Goal: Transaction & Acquisition: Purchase product/service

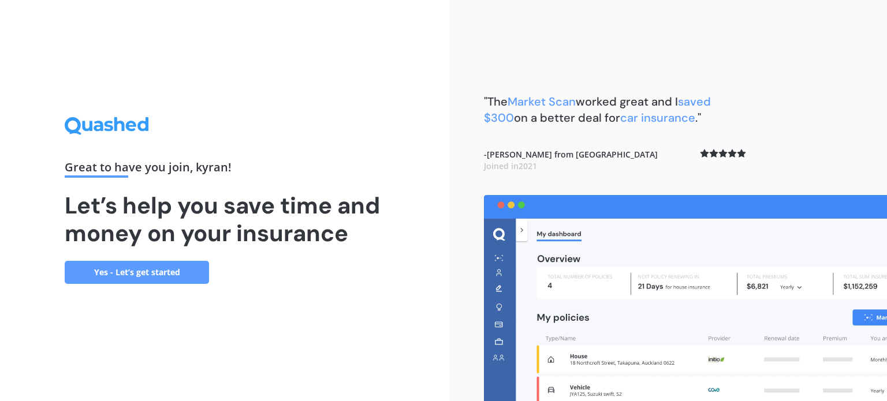
click at [146, 270] on link "Yes - Let’s get started" at bounding box center [137, 272] width 144 height 23
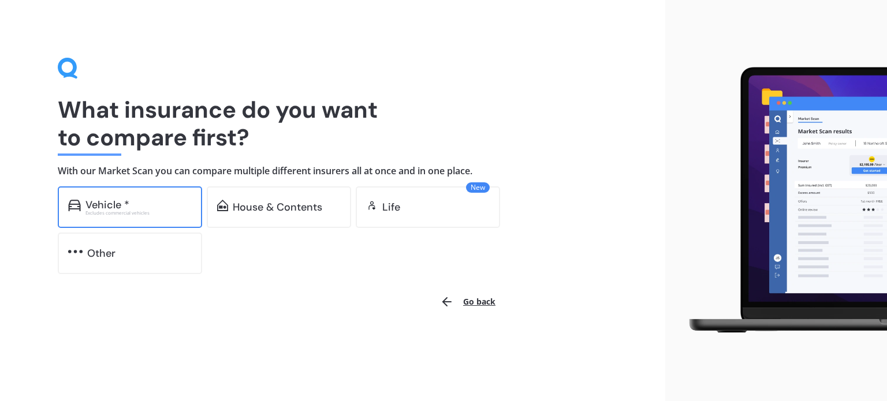
click at [144, 204] on div "Vehicle *" at bounding box center [138, 205] width 106 height 12
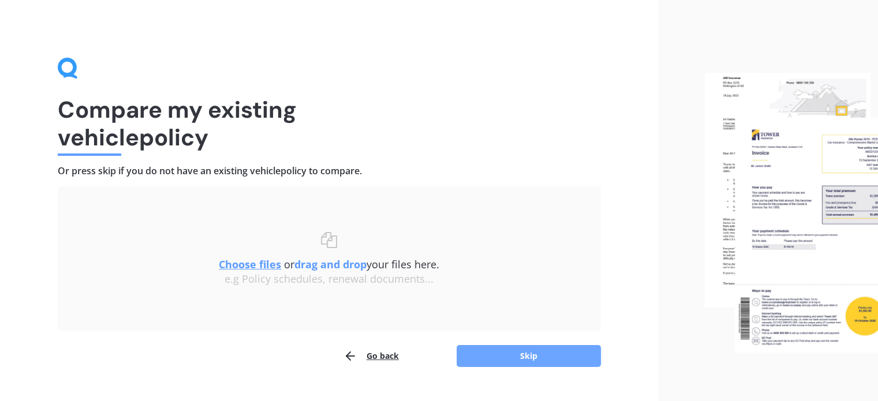
click at [489, 351] on button "Skip" at bounding box center [529, 356] width 144 height 22
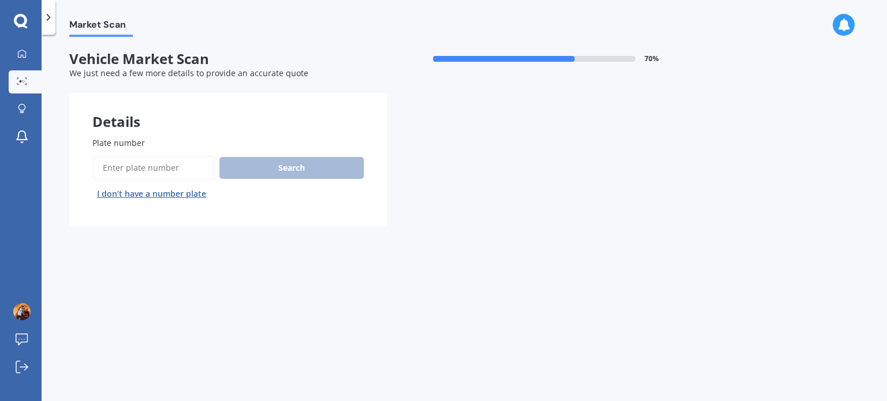
click at [139, 176] on input "Plate number" at bounding box center [153, 168] width 122 height 24
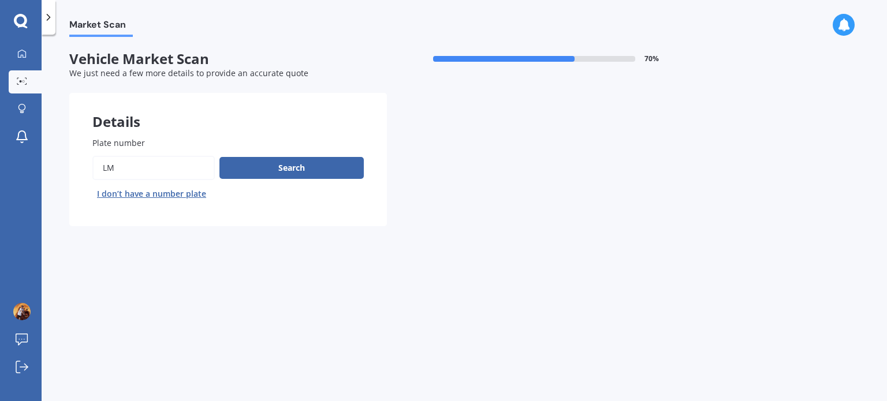
type input "l"
type input "hcn136"
click at [226, 167] on button "Search" at bounding box center [291, 168] width 144 height 22
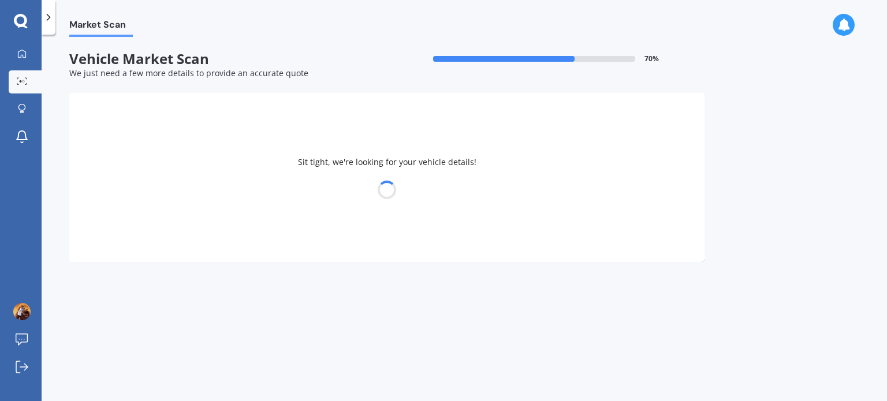
select select "HONDA"
select select "PRELUDE"
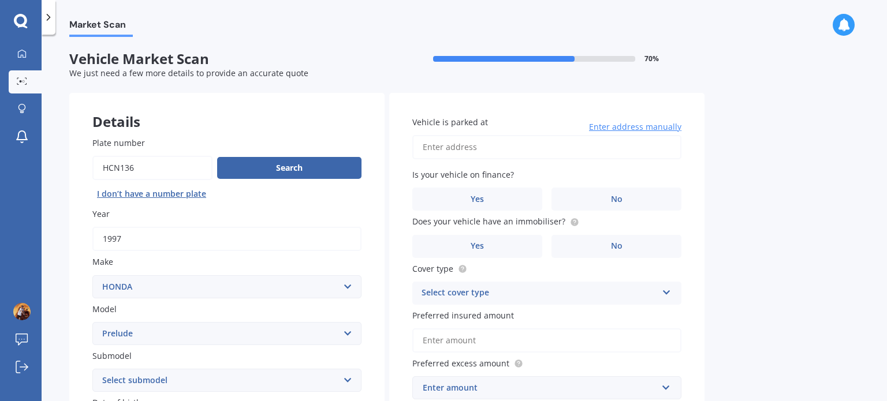
scroll to position [154, 0]
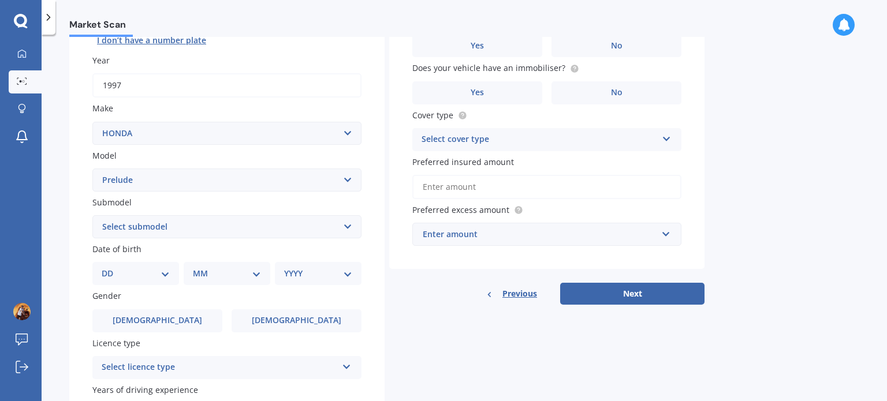
click at [179, 224] on select "Select submodel (all other) Exi S Si Si 4WS 2.0 Si 4WS 2.3 Vti-R" at bounding box center [226, 226] width 269 height 23
click at [92, 215] on select "Select submodel (all other) Exi S Si Si 4WS 2.0 Si 4WS 2.3 Vti-R" at bounding box center [226, 226] width 269 height 23
click at [164, 230] on select "Select submodel (all other) Exi S Si Si 4WS 2.0 Si 4WS 2.3 Vti-R" at bounding box center [226, 226] width 269 height 23
click at [92, 215] on select "Select submodel (all other) Exi S Si Si 4WS 2.0 Si 4WS 2.3 Vti-R" at bounding box center [226, 226] width 269 height 23
click at [152, 235] on select "Select submodel (all other) Exi S Si Si 4WS 2.0 Si 4WS 2.3 Vti-R" at bounding box center [226, 226] width 269 height 23
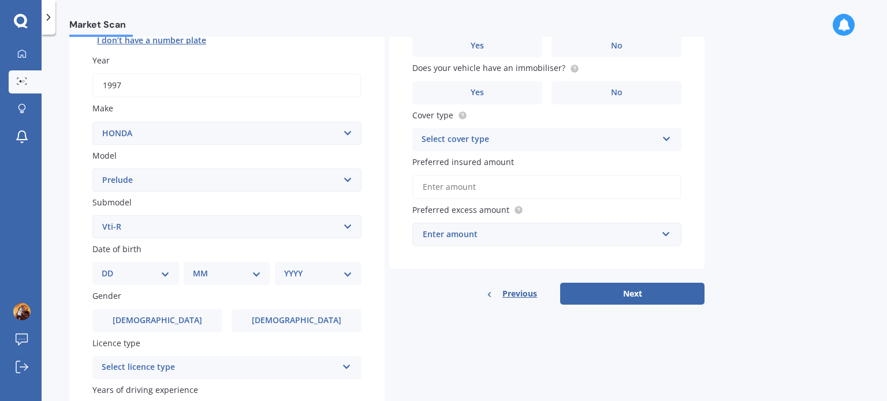
select select "SI 4WS 2.3"
click at [92, 215] on select "Select submodel (all other) Exi S Si Si 4WS 2.0 Si 4WS 2.3 Vti-R" at bounding box center [226, 226] width 269 height 23
click at [146, 270] on select "DD 01 02 03 04 05 06 07 08 09 10 11 12 13 14 15 16 17 18 19 20 21 22 23 24 25 2…" at bounding box center [136, 273] width 68 height 13
click at [111, 267] on select "DD 01 02 03 04 05 06 07 08 09 10 11 12 13 14 15 16 17 18 19 20 21 22 23 24 25 2…" at bounding box center [136, 273] width 68 height 13
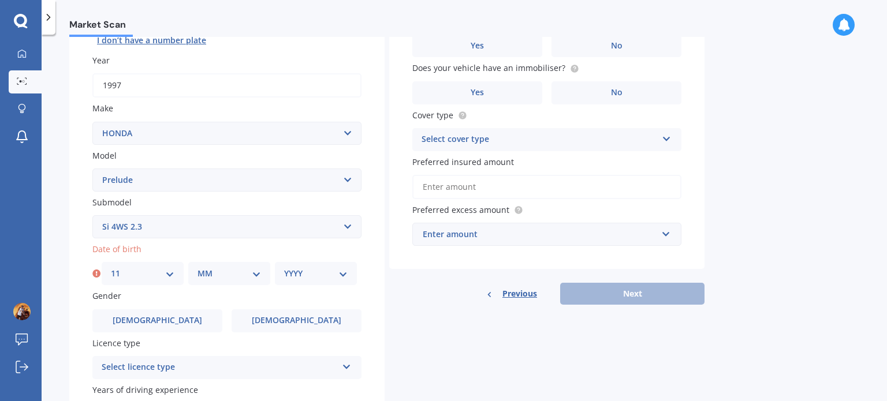
click at [140, 281] on div "DD 01 02 03 04 05 06 07 08 09 10 11 12 13 14 15 16 17 18 19 20 21 22 23 24 25 2…" at bounding box center [143, 273] width 82 height 23
click at [143, 265] on div "DD 01 02 03 04 05 06 07 08 09 10 11 12 13 14 15 16 17 18 19 20 21 22 23 24 25 2…" at bounding box center [143, 273] width 82 height 23
click at [157, 276] on select "DD 01 02 03 04 05 06 07 08 09 10 11 12 13 14 15 16 17 18 19 20 21 22 23 24 25 2…" at bounding box center [143, 273] width 64 height 13
select select "10"
click at [111, 267] on select "DD 01 02 03 04 05 06 07 08 09 10 11 12 13 14 15 16 17 18 19 20 21 22 23 24 25 2…" at bounding box center [143, 273] width 64 height 13
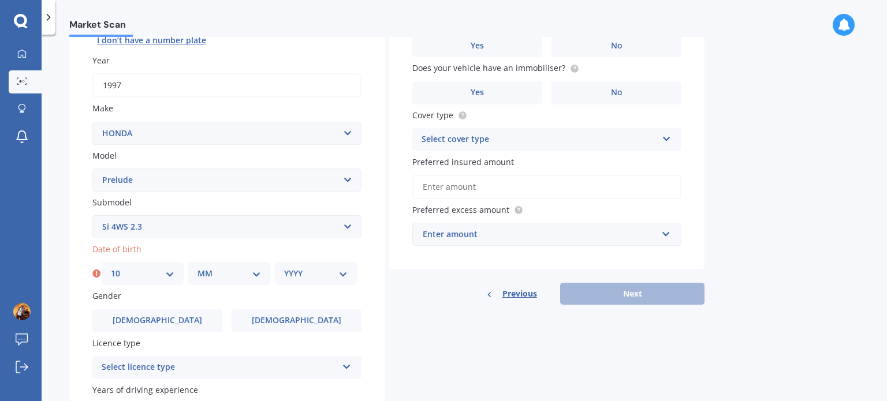
click at [228, 274] on select "MM 01 02 03 04 05 06 07 08 09 10 11 12" at bounding box center [230, 273] width 64 height 13
select select "04"
click at [198, 267] on select "MM 01 02 03 04 05 06 07 08 09 10 11 12" at bounding box center [230, 273] width 64 height 13
click at [307, 271] on select "YYYY 2025 2024 2023 2022 2021 2020 2019 2018 2017 2016 2015 2014 2013 2012 2011…" at bounding box center [316, 273] width 64 height 13
select select "2001"
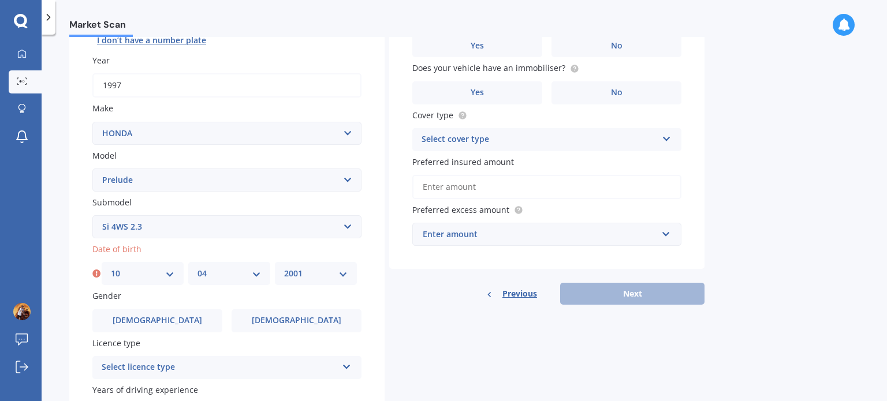
click at [284, 267] on select "YYYY 2025 2024 2023 2022 2021 2020 2019 2018 2017 2016 2015 2014 2013 2012 2011…" at bounding box center [316, 273] width 64 height 13
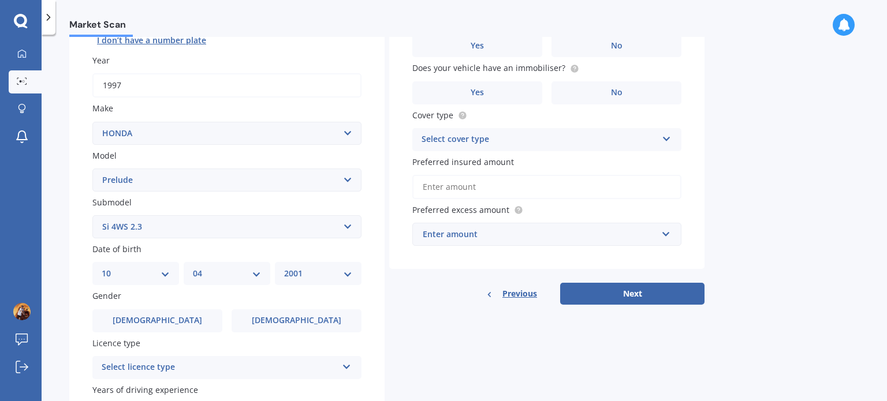
click at [170, 305] on div "Gender [DEMOGRAPHIC_DATA] [DEMOGRAPHIC_DATA]" at bounding box center [226, 311] width 269 height 42
click at [170, 322] on label "[DEMOGRAPHIC_DATA]" at bounding box center [157, 321] width 130 height 23
click at [0, 0] on input "[DEMOGRAPHIC_DATA]" at bounding box center [0, 0] width 0 height 0
click at [199, 368] on div "Select licence type" at bounding box center [220, 368] width 236 height 14
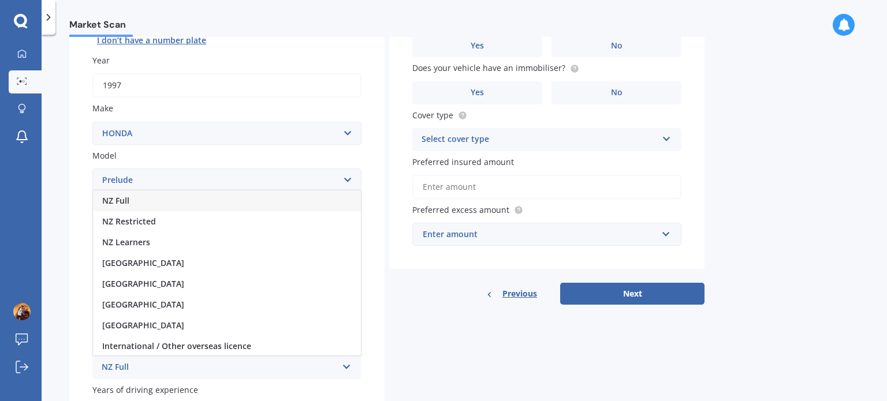
click at [181, 204] on div "NZ Full" at bounding box center [227, 201] width 268 height 21
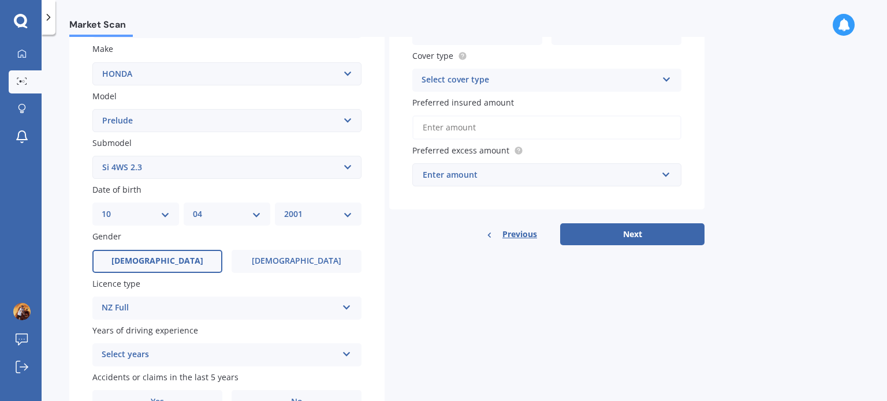
scroll to position [278, 0]
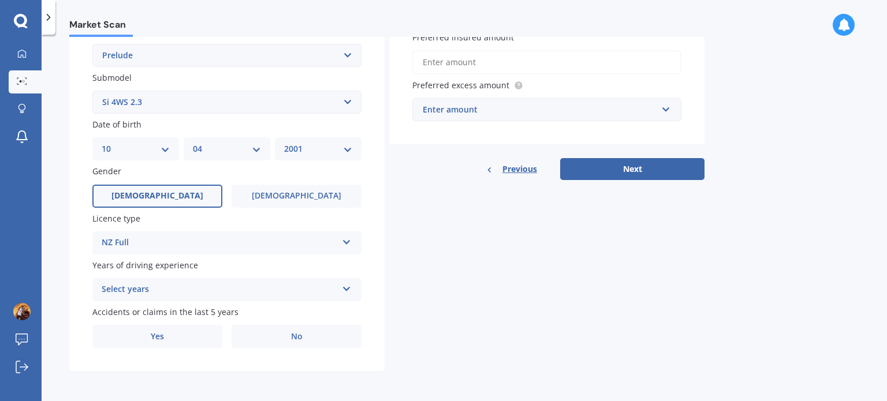
click at [163, 285] on div "Select years" at bounding box center [220, 290] width 236 height 14
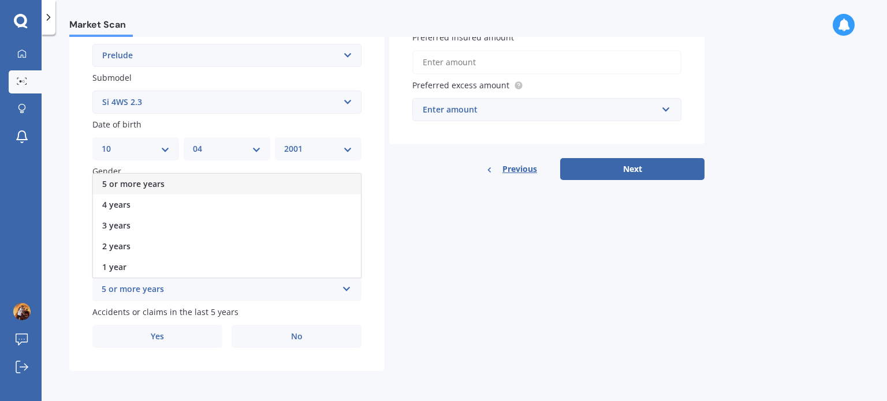
click at [166, 184] on div "5 or more years" at bounding box center [227, 184] width 268 height 21
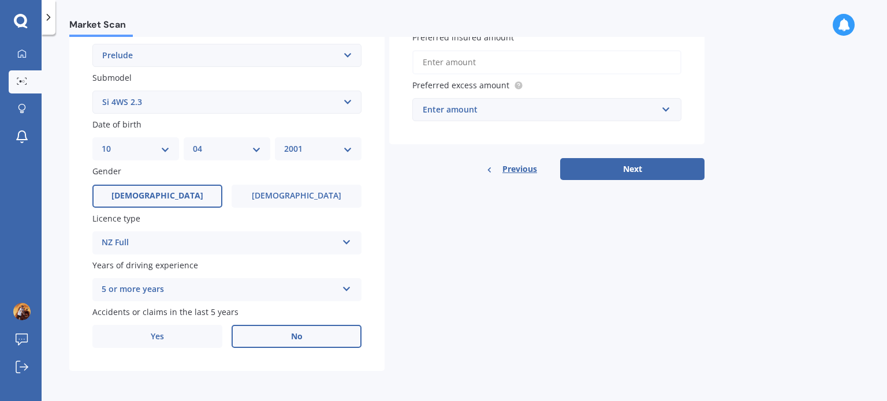
click at [257, 334] on label "No" at bounding box center [297, 336] width 130 height 23
click at [0, 0] on input "No" at bounding box center [0, 0] width 0 height 0
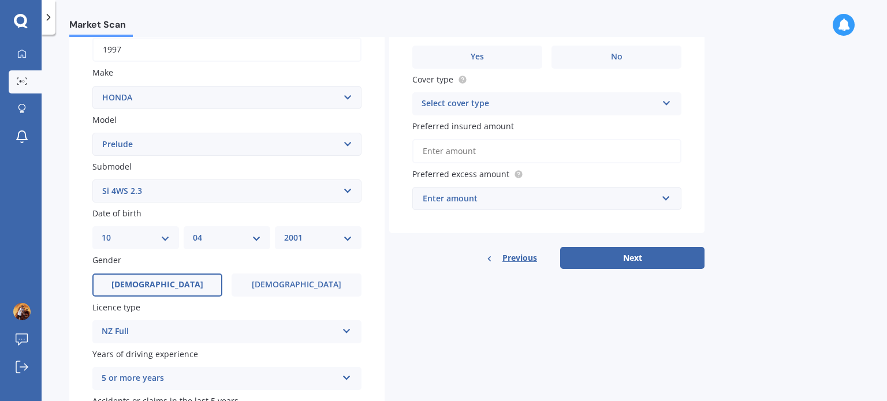
scroll to position [125, 0]
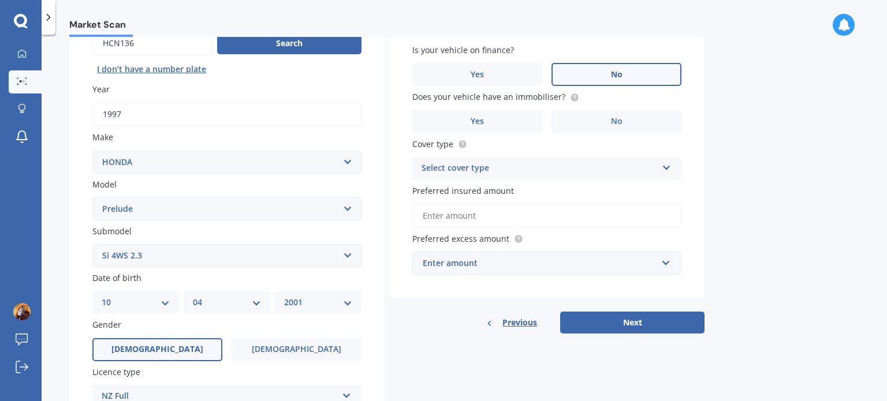
click at [588, 75] on label "No" at bounding box center [617, 74] width 130 height 23
click at [0, 0] on input "No" at bounding box center [0, 0] width 0 height 0
click at [574, 123] on label "No" at bounding box center [617, 121] width 130 height 23
click at [0, 0] on input "No" at bounding box center [0, 0] width 0 height 0
click at [522, 166] on div "Select cover type" at bounding box center [540, 169] width 236 height 14
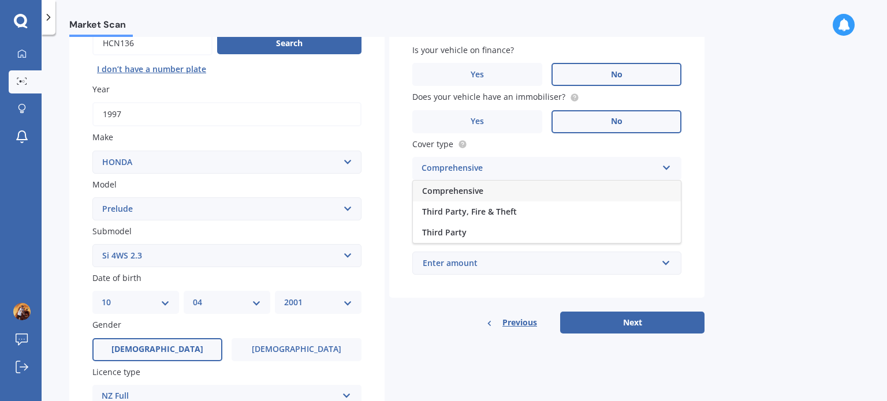
click at [500, 194] on div "Comprehensive" at bounding box center [547, 191] width 268 height 21
click at [501, 212] on input "Preferred insured amount" at bounding box center [546, 216] width 269 height 24
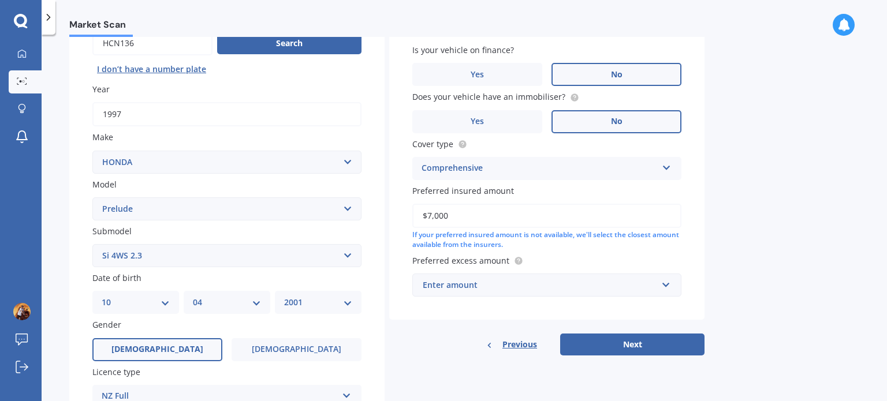
type input "$7,000"
click at [509, 284] on div "Enter amount" at bounding box center [540, 285] width 234 height 13
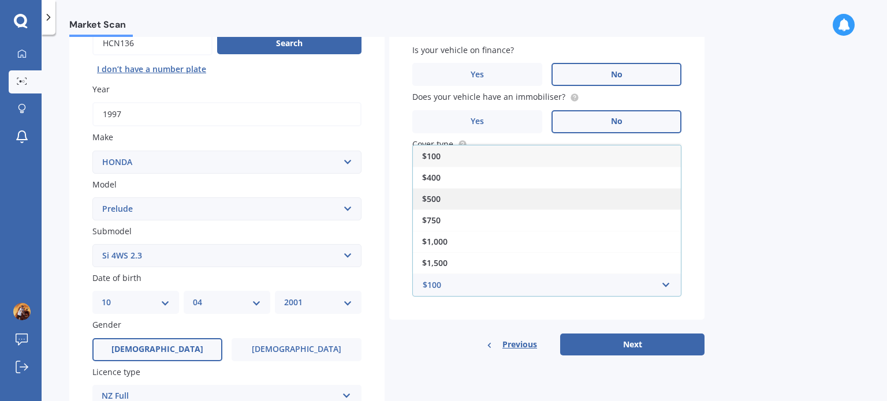
click at [463, 195] on div "$500" at bounding box center [547, 198] width 268 height 21
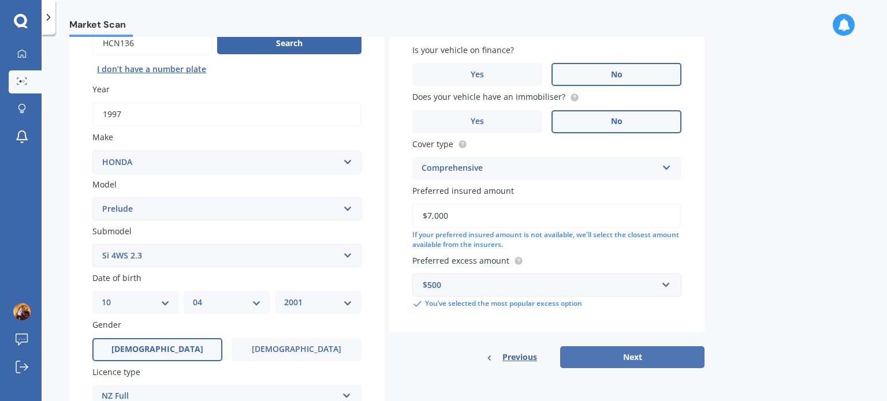
click at [628, 352] on button "Next" at bounding box center [632, 358] width 144 height 22
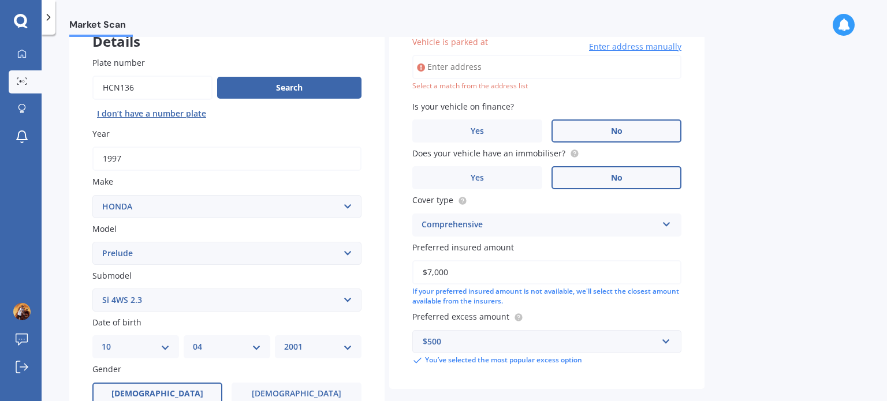
scroll to position [79, 0]
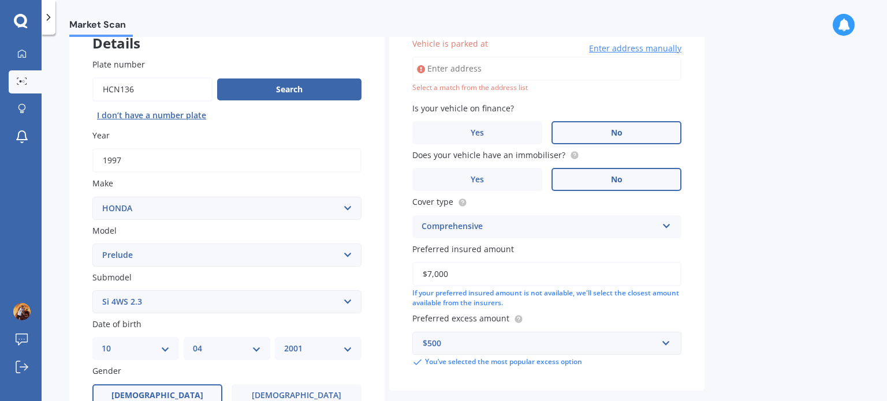
click at [494, 71] on input "Vehicle is parked at" at bounding box center [546, 69] width 269 height 24
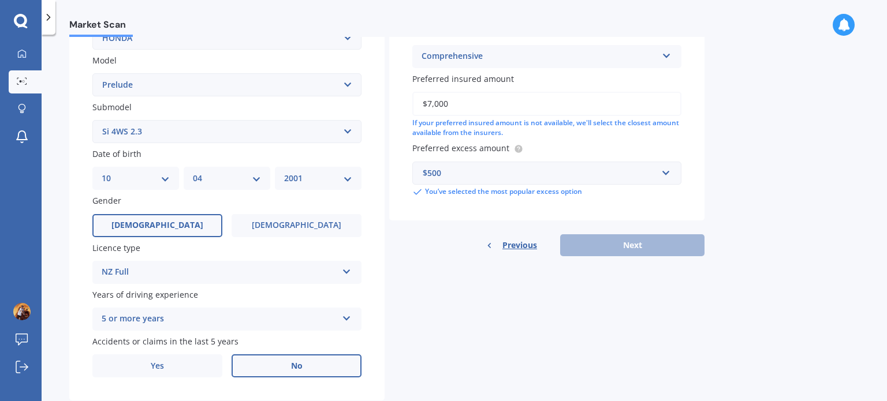
scroll to position [278, 0]
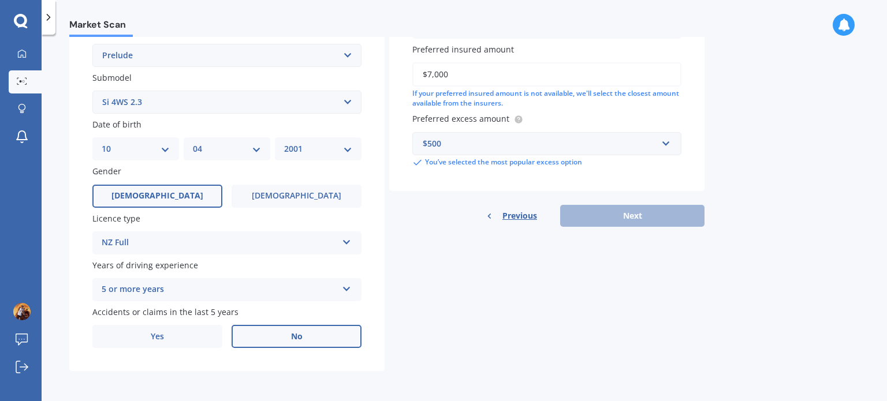
click at [603, 214] on div "Previous Next" at bounding box center [546, 216] width 315 height 22
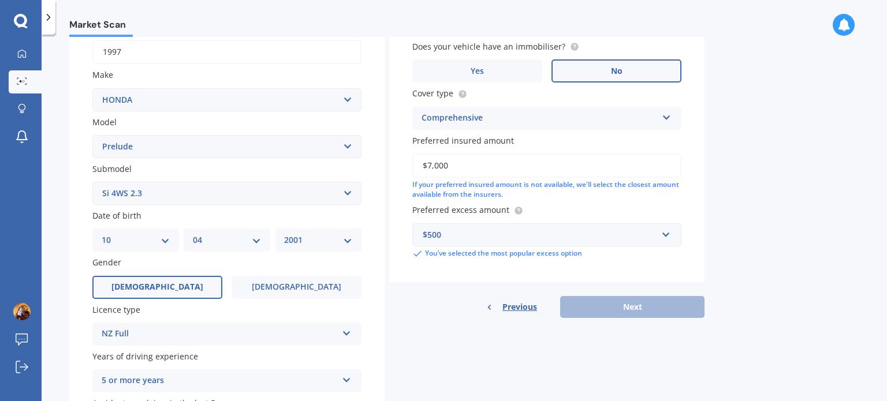
scroll to position [0, 0]
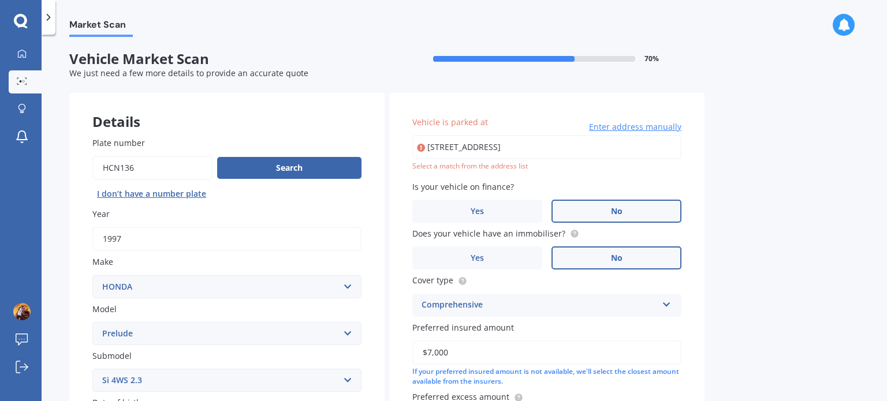
click at [606, 140] on input "[STREET_ADDRESS]" at bounding box center [546, 147] width 269 height 24
click at [591, 147] on input "[STREET_ADDRESS]" at bounding box center [546, 147] width 269 height 24
click at [560, 148] on input "[STREET_ADDRESS]" at bounding box center [546, 147] width 269 height 24
click at [590, 145] on input "[STREET_ADDRESS]" at bounding box center [546, 147] width 269 height 24
type input "[STREET_ADDRESS]"
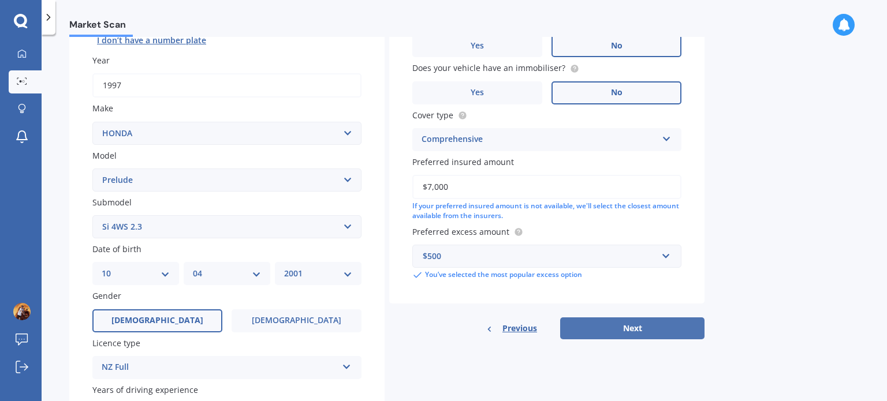
click at [602, 323] on button "Next" at bounding box center [632, 329] width 144 height 22
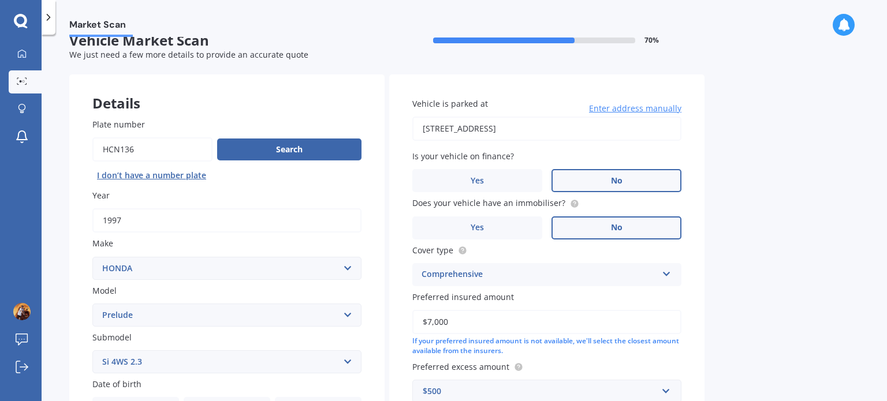
select select "10"
select select "04"
select select "2001"
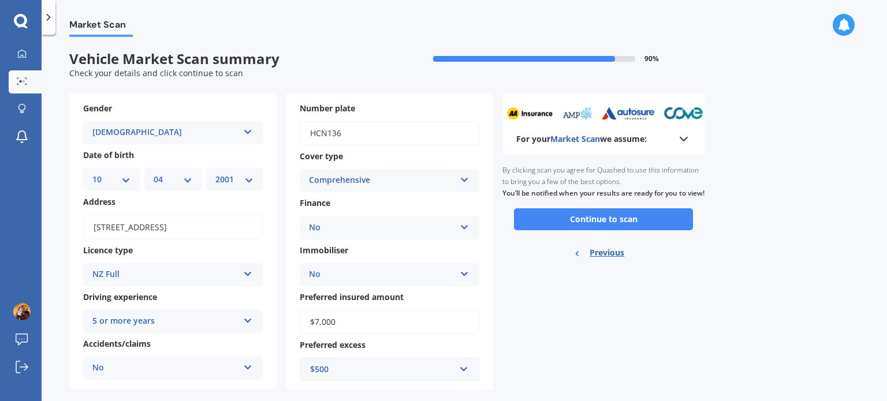
scroll to position [0, 0]
click at [538, 227] on button "Continue to scan" at bounding box center [603, 219] width 179 height 22
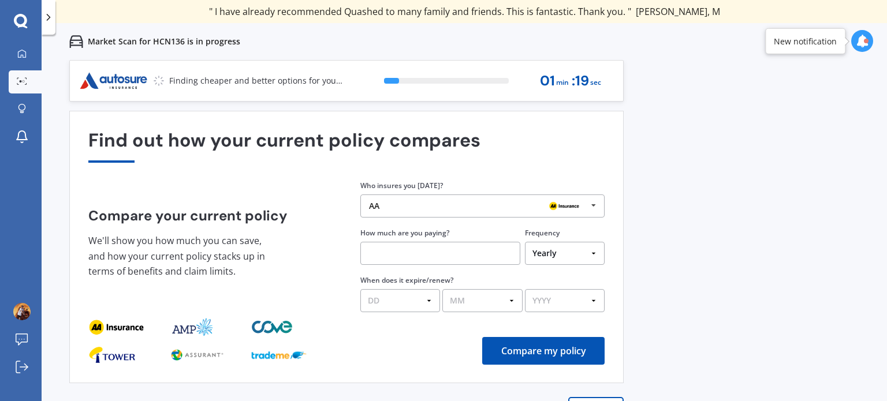
click at [426, 202] on div "AA" at bounding box center [478, 206] width 218 height 9
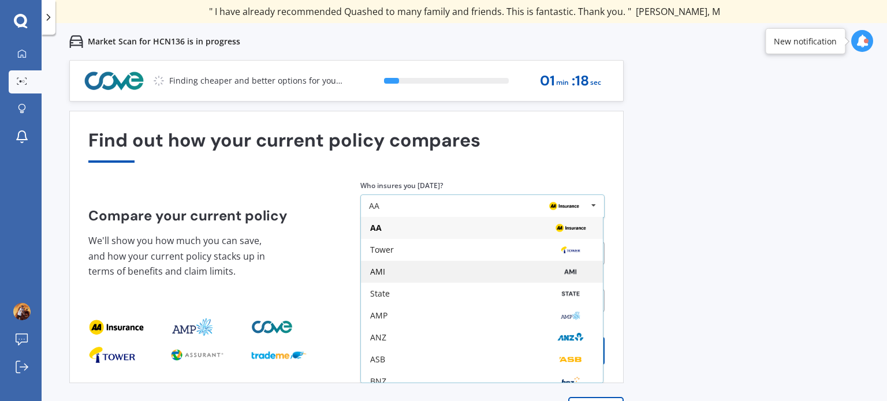
click at [427, 274] on div "AMI" at bounding box center [482, 271] width 224 height 9
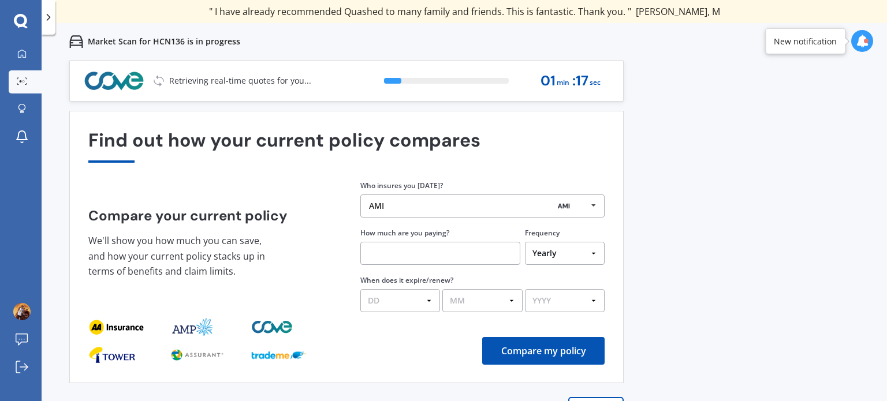
click at [411, 244] on input "text" at bounding box center [440, 253] width 160 height 23
click at [562, 254] on select "Yearly Six-Monthly Quarterly Monthly Fortnightly Weekly One-Off" at bounding box center [565, 253] width 80 height 23
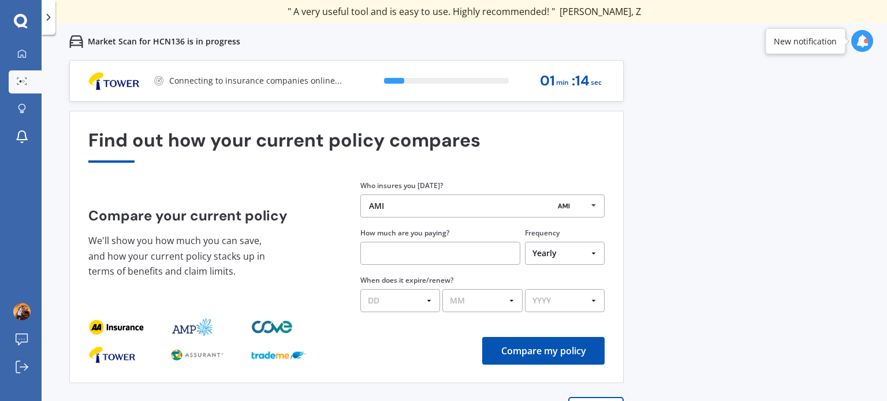
select select "Monthly"
click at [525, 242] on select "Yearly Six-Monthly Quarterly Monthly Fortnightly Weekly One-Off" at bounding box center [565, 253] width 80 height 23
click at [472, 258] on input "text" at bounding box center [440, 253] width 160 height 23
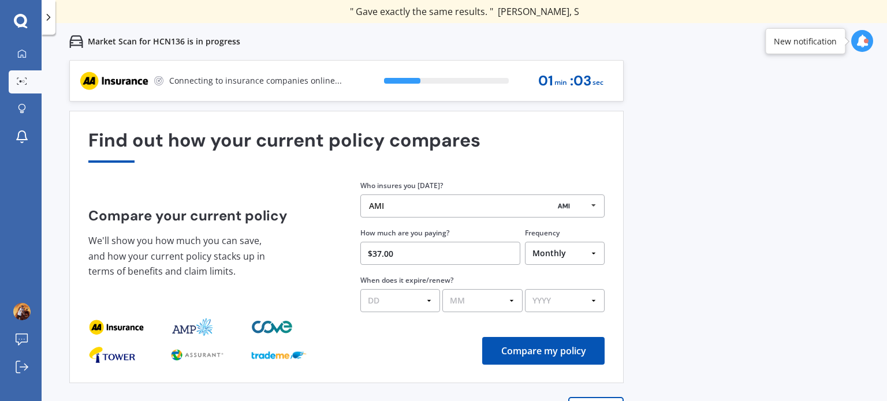
type input "$37.00"
click at [409, 302] on select "DD 01 02 03 04 05 06 07 08 09 10 11 12 13 14 15 16 17 18 19 20 21 22 23 24 25 2…" at bounding box center [400, 300] width 80 height 23
select select "16"
click at [360, 289] on select "DD 01 02 03 04 05 06 07 08 09 10 11 12 13 14 15 16 17 18 19 20 21 22 23 24 25 2…" at bounding box center [400, 300] width 80 height 23
click at [482, 300] on select "MM 01 02 03 04 05 06 07 08 09 10 11 12" at bounding box center [482, 300] width 80 height 23
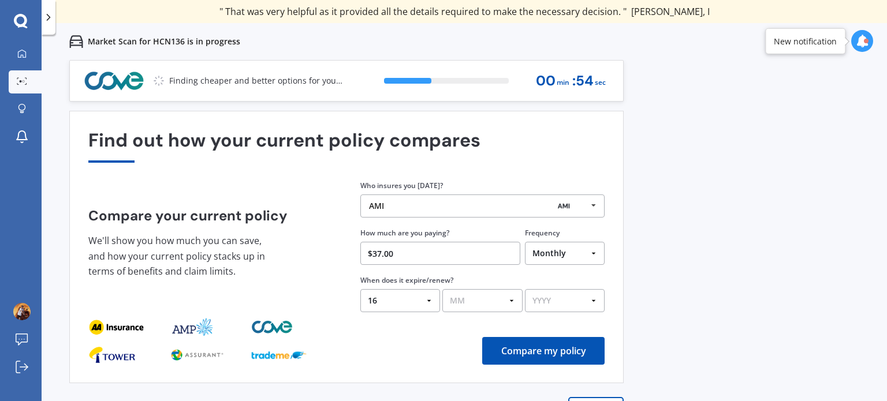
select select "08"
click at [442, 289] on select "MM 01 02 03 04 05 06 07 08 09 10 11 12" at bounding box center [482, 300] width 80 height 23
click at [556, 301] on select "YYYY 2026 2025 2024" at bounding box center [565, 300] width 80 height 23
select select "2026"
click at [525, 289] on select "YYYY 2026 2025 2024" at bounding box center [565, 300] width 80 height 23
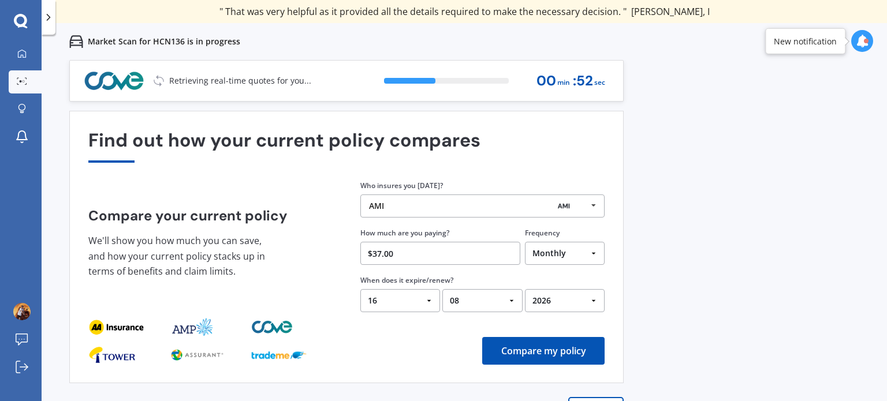
click at [544, 356] on button "Compare my policy" at bounding box center [543, 351] width 122 height 28
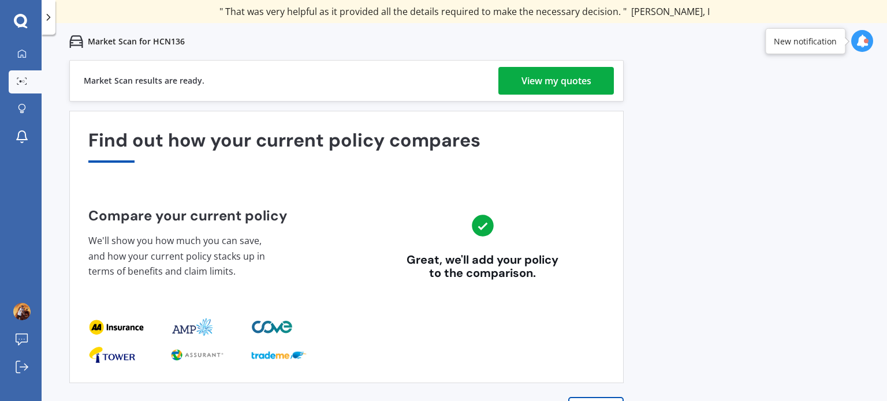
click at [548, 82] on div "View my quotes" at bounding box center [557, 81] width 70 height 28
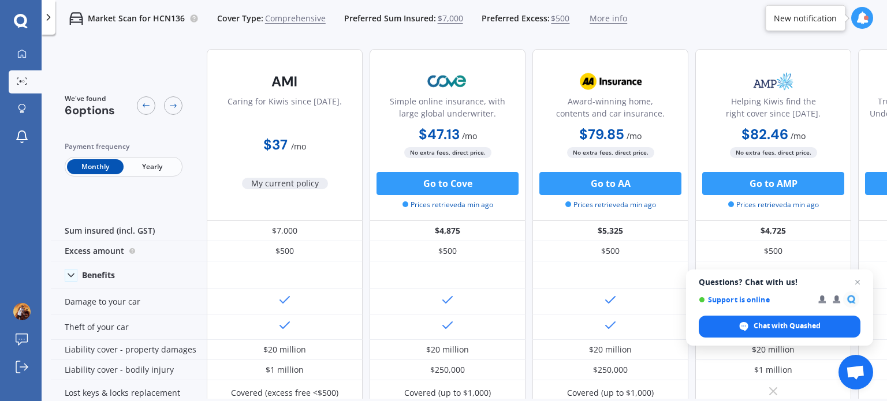
click at [132, 163] on span "Yearly" at bounding box center [152, 166] width 57 height 15
click at [83, 171] on span "Monthly" at bounding box center [95, 166] width 57 height 15
click at [142, 170] on span "Yearly" at bounding box center [152, 166] width 57 height 15
click at [85, 170] on span "Monthly" at bounding box center [95, 166] width 57 height 15
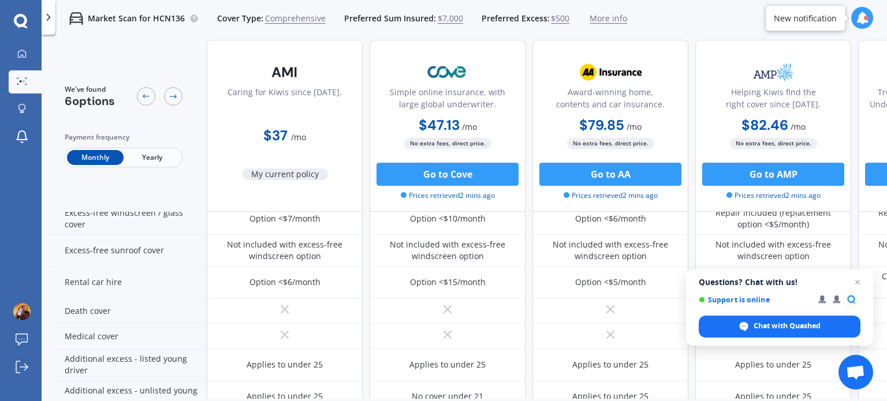
scroll to position [589, 0]
